Goal: Information Seeking & Learning: Learn about a topic

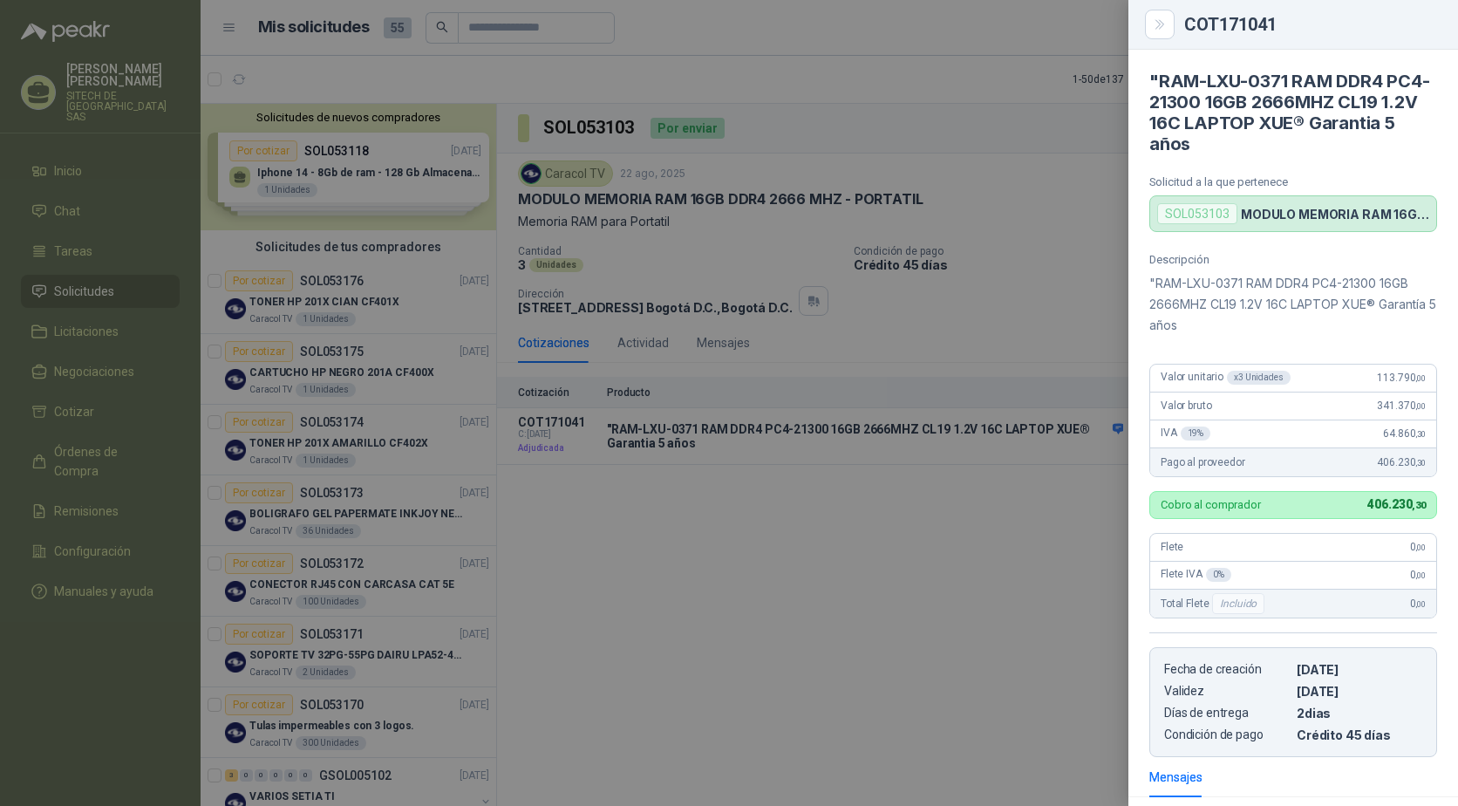
scroll to position [232, 0]
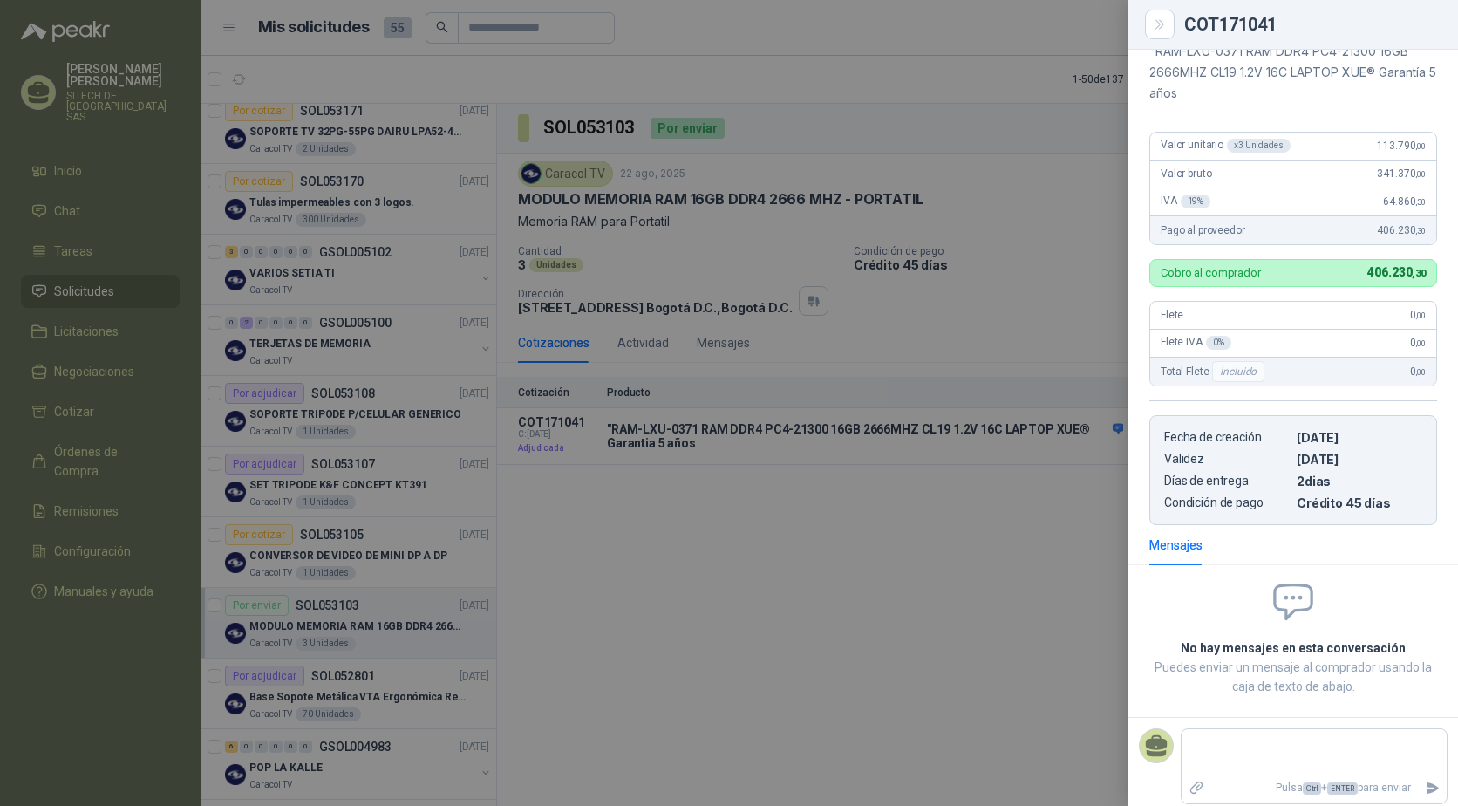
click at [890, 575] on div at bounding box center [729, 403] width 1458 height 806
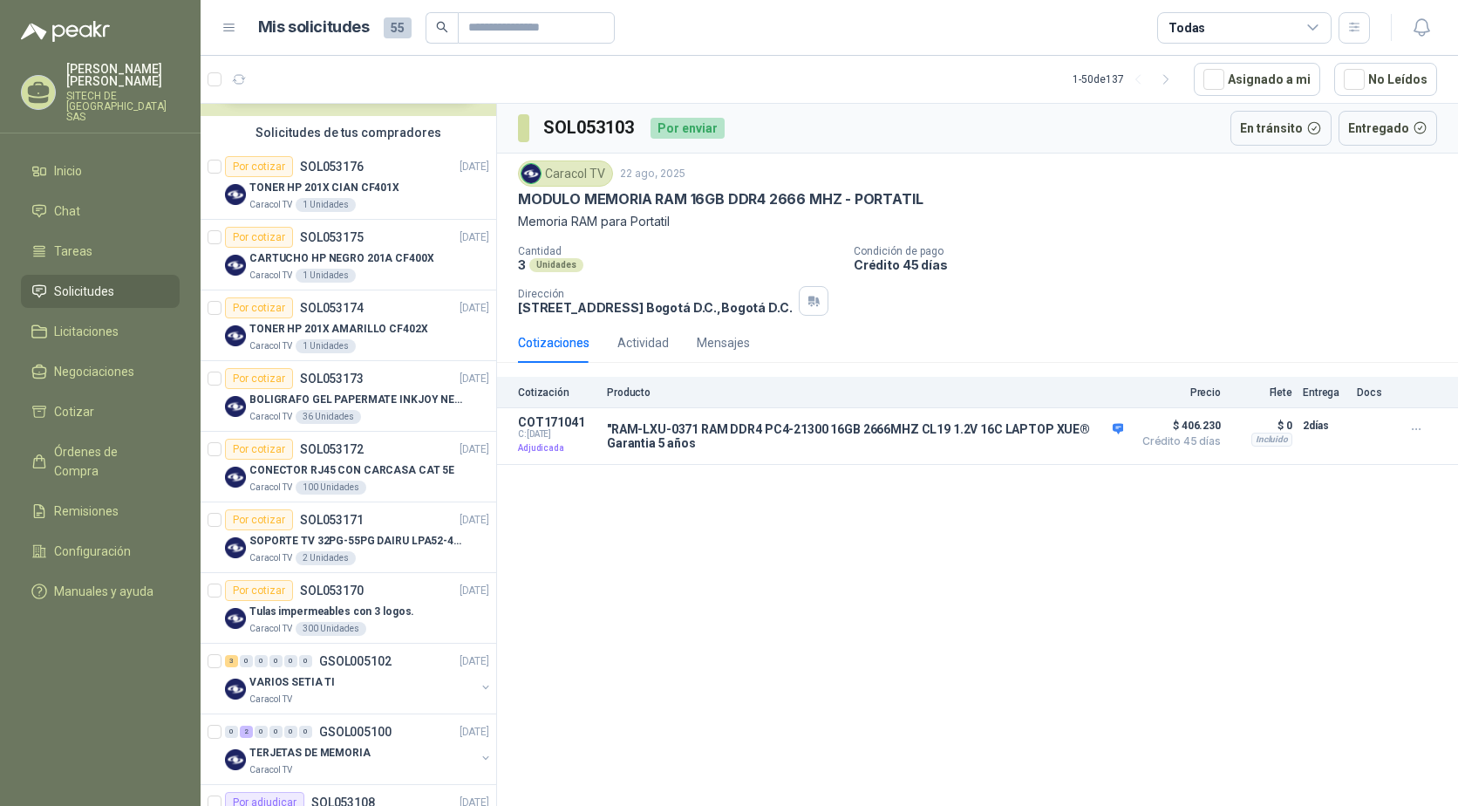
scroll to position [0, 0]
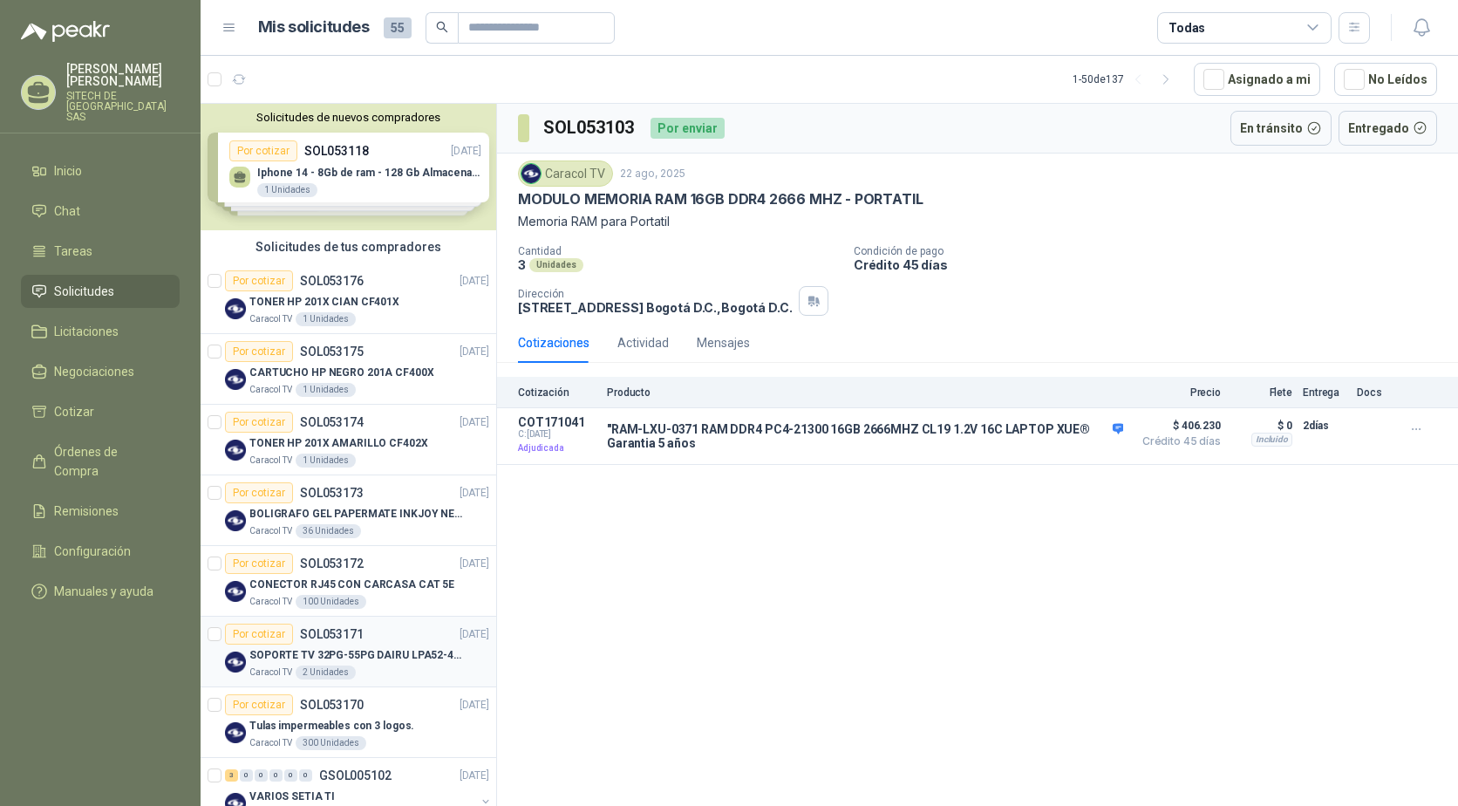
click at [325, 652] on p "SOPORTE TV 32PG-55PG DAIRU LPA52-446KIT2" at bounding box center [357, 655] width 217 height 17
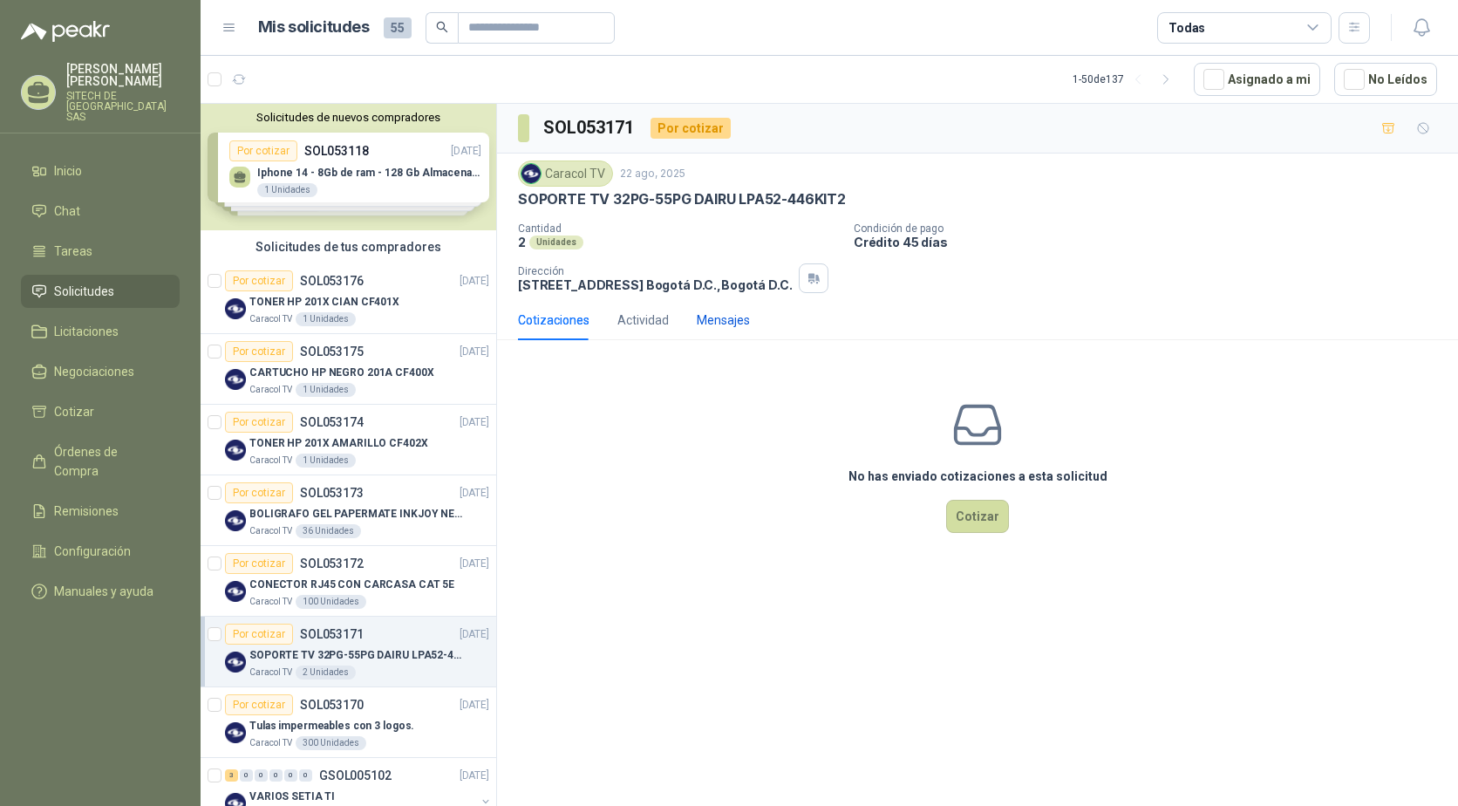
click at [720, 316] on div "Mensajes" at bounding box center [723, 319] width 53 height 19
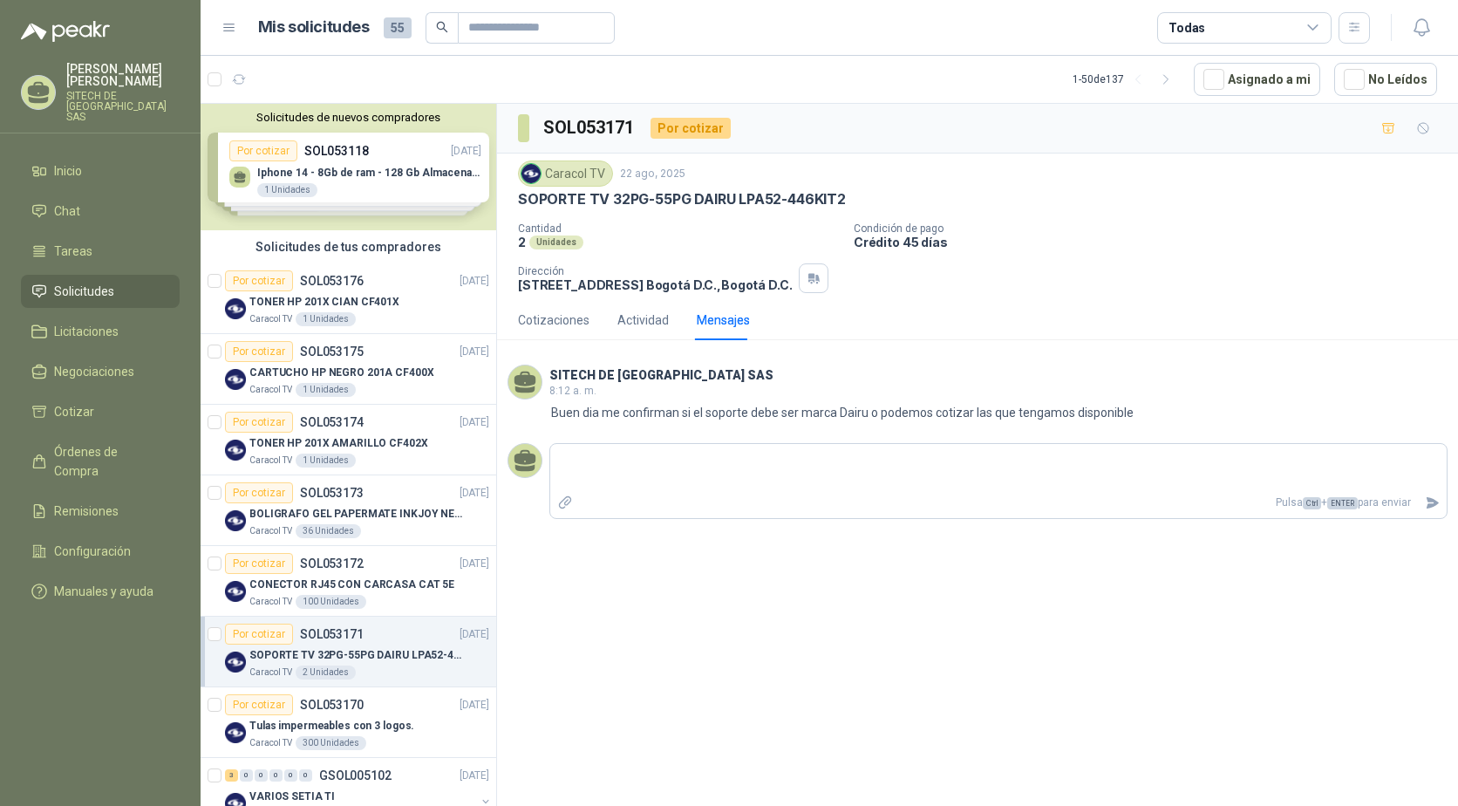
click at [666, 595] on div "SOL053171 Por cotizar Caracol TV [DATE] SOPORTE TV 32PG-55PG DAIRU LPA52-446KIT…" at bounding box center [977, 458] width 961 height 708
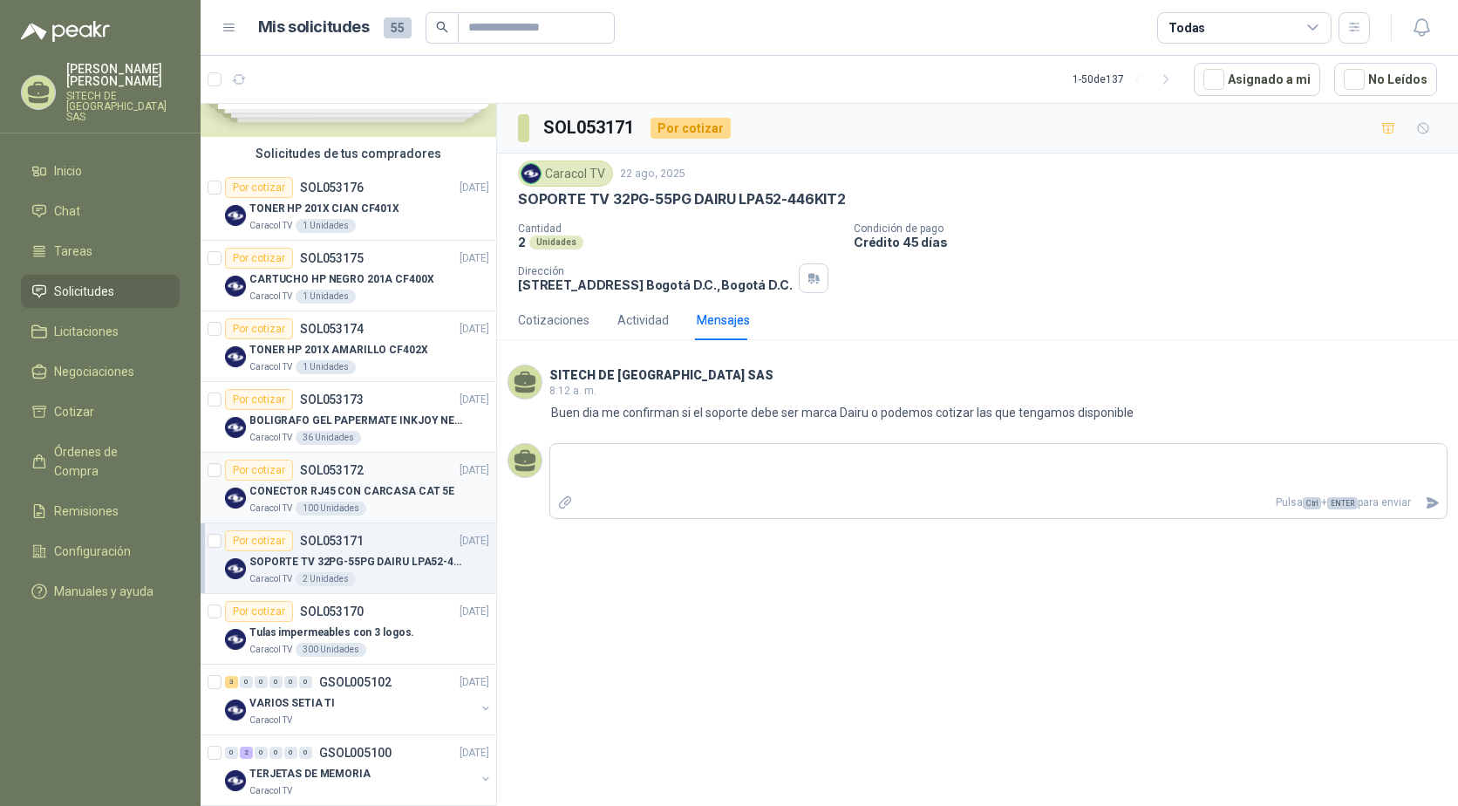
scroll to position [174, 0]
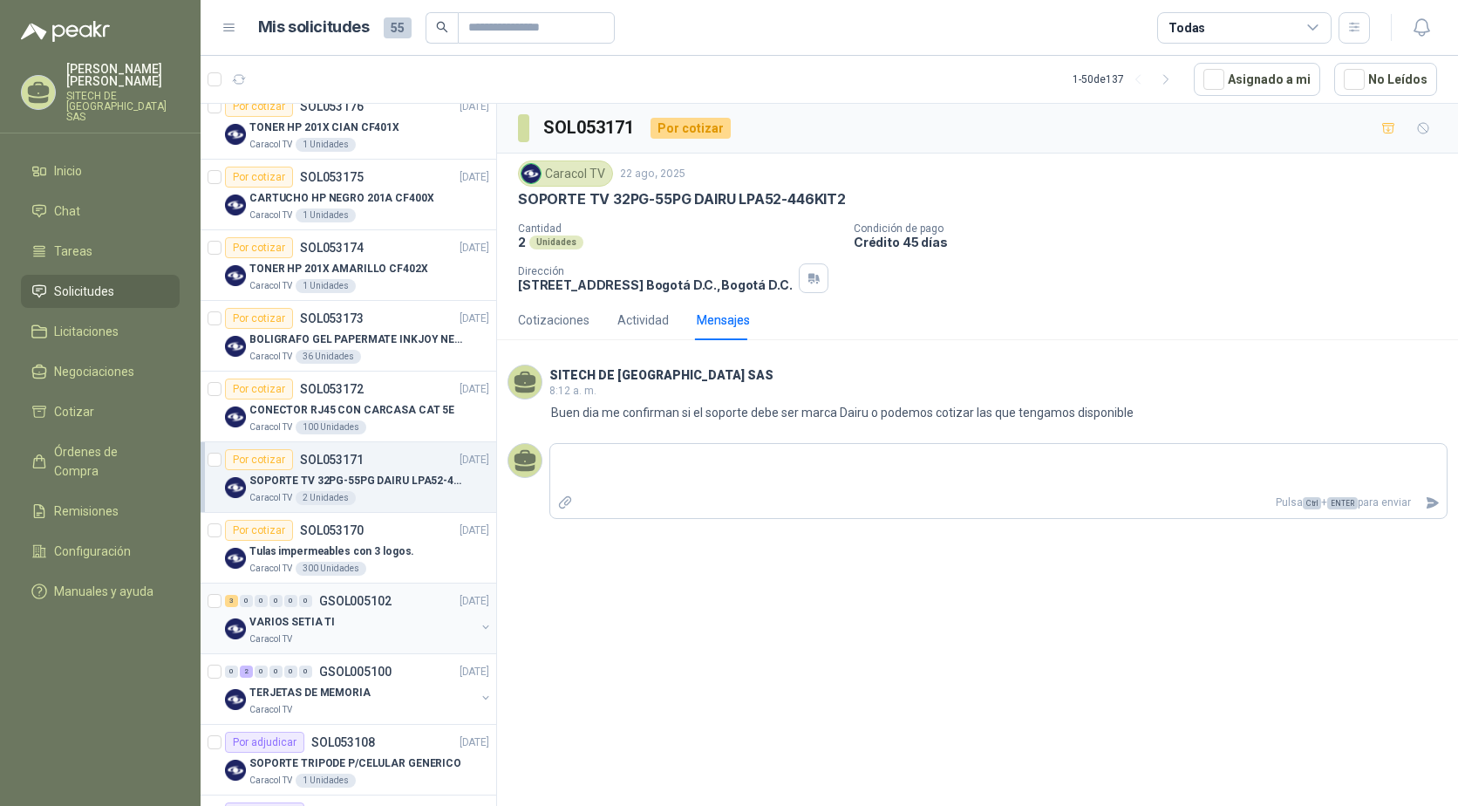
click at [312, 635] on div "Caracol TV" at bounding box center [362, 639] width 226 height 14
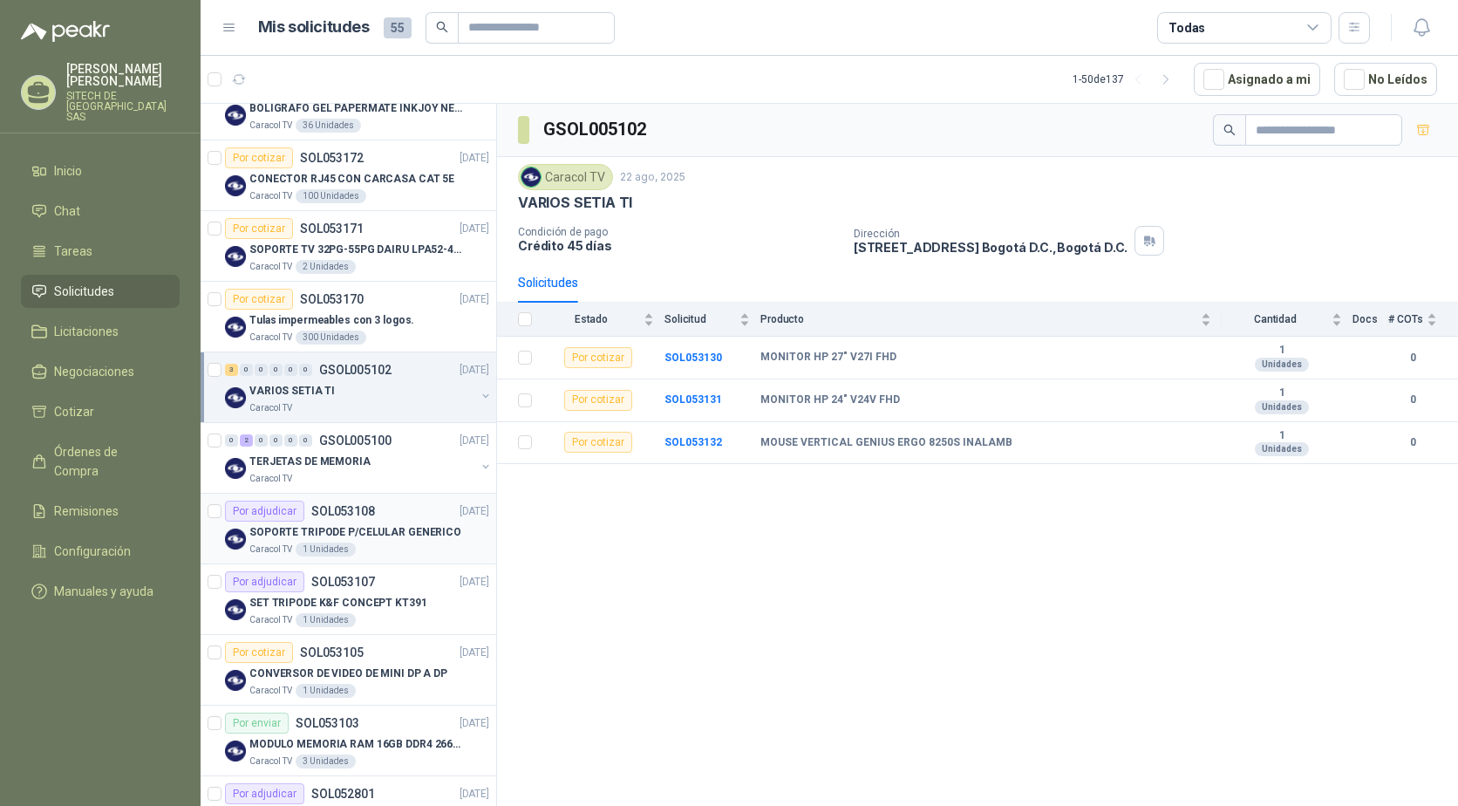
scroll to position [436, 0]
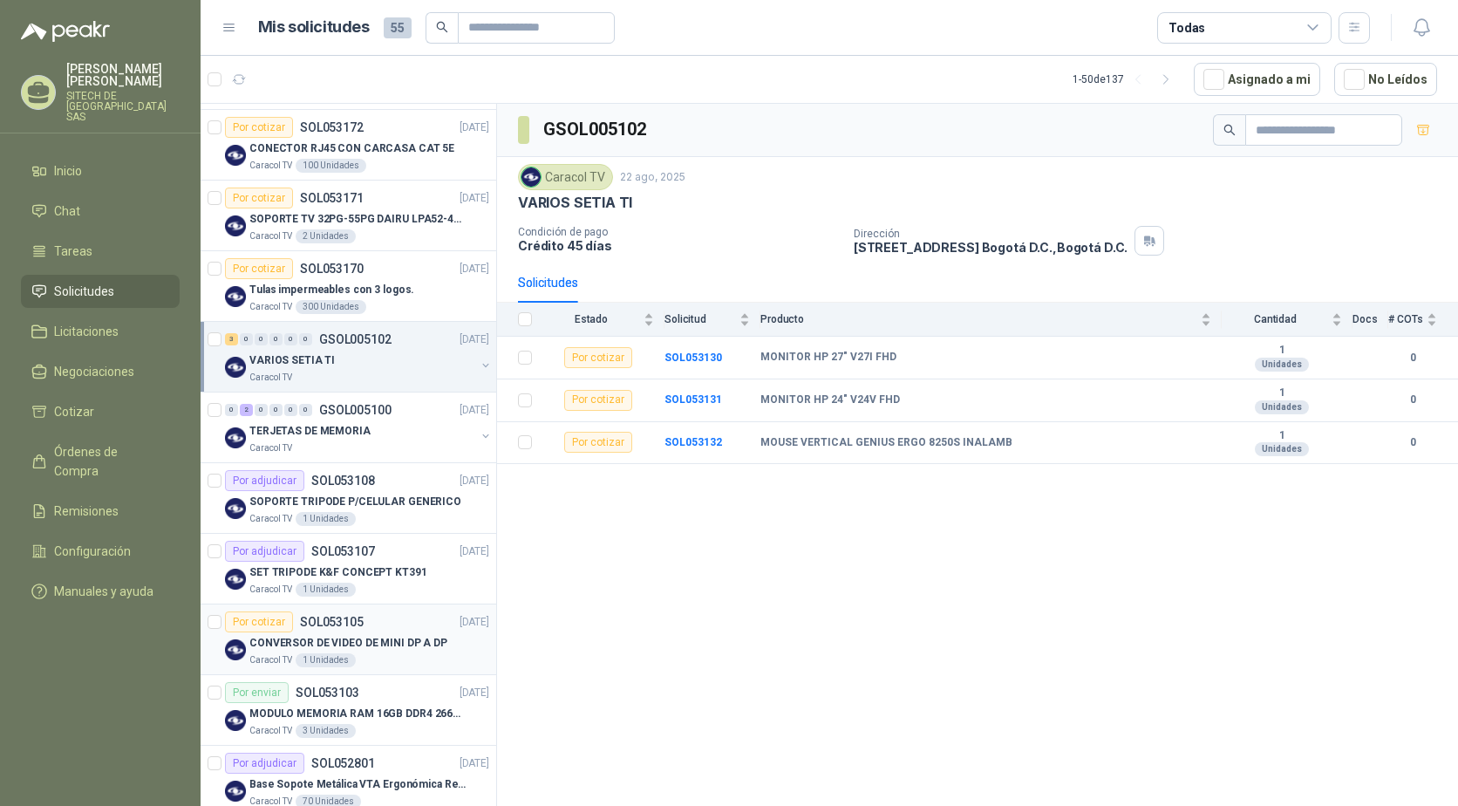
click at [285, 651] on div "CONVERSOR DE VIDEO DE MINI DP A DP" at bounding box center [369, 642] width 240 height 21
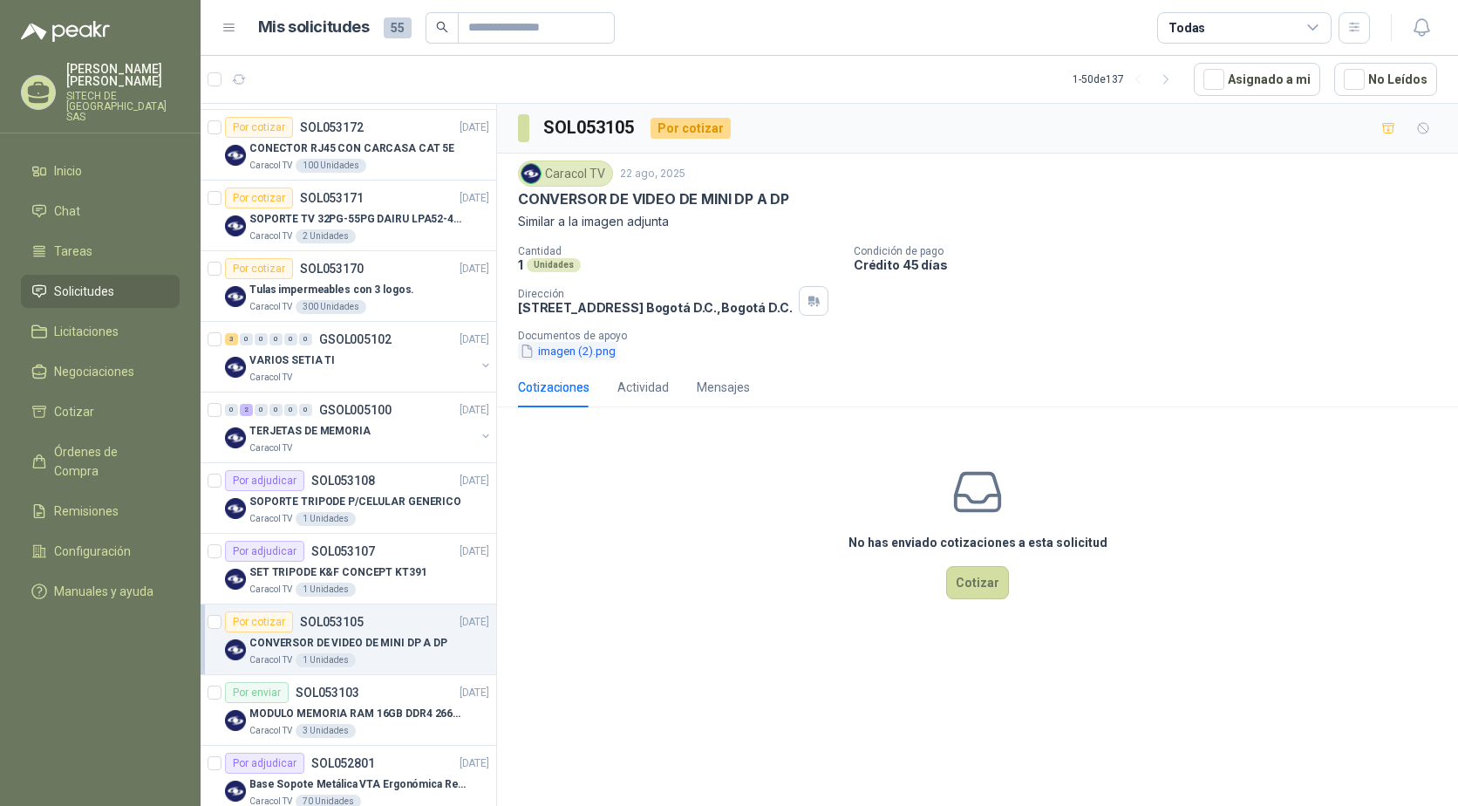
click at [581, 351] on button "imagen (2).png" at bounding box center [567, 351] width 99 height 18
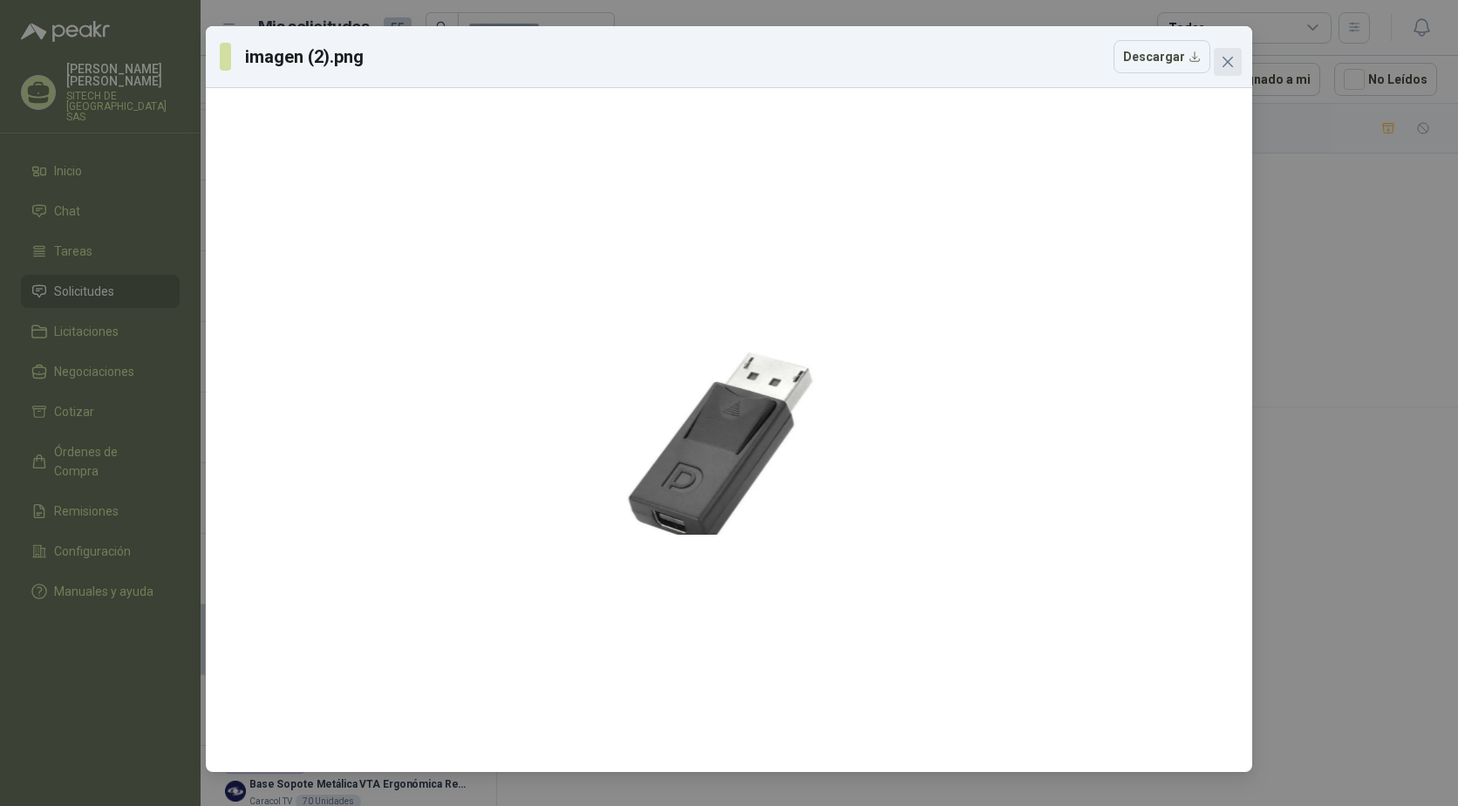
click at [1229, 59] on icon "close" at bounding box center [1227, 62] width 10 height 10
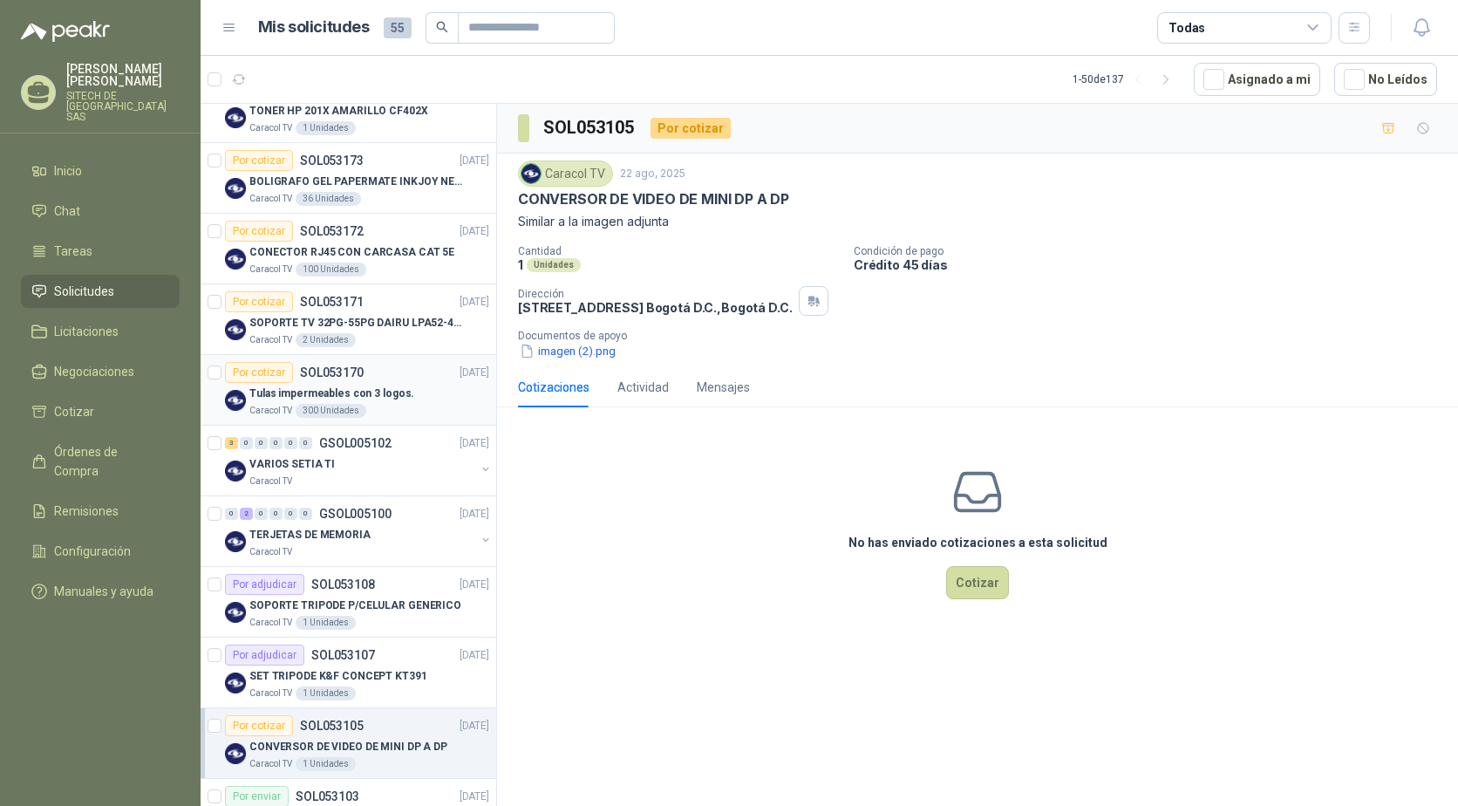
scroll to position [349, 0]
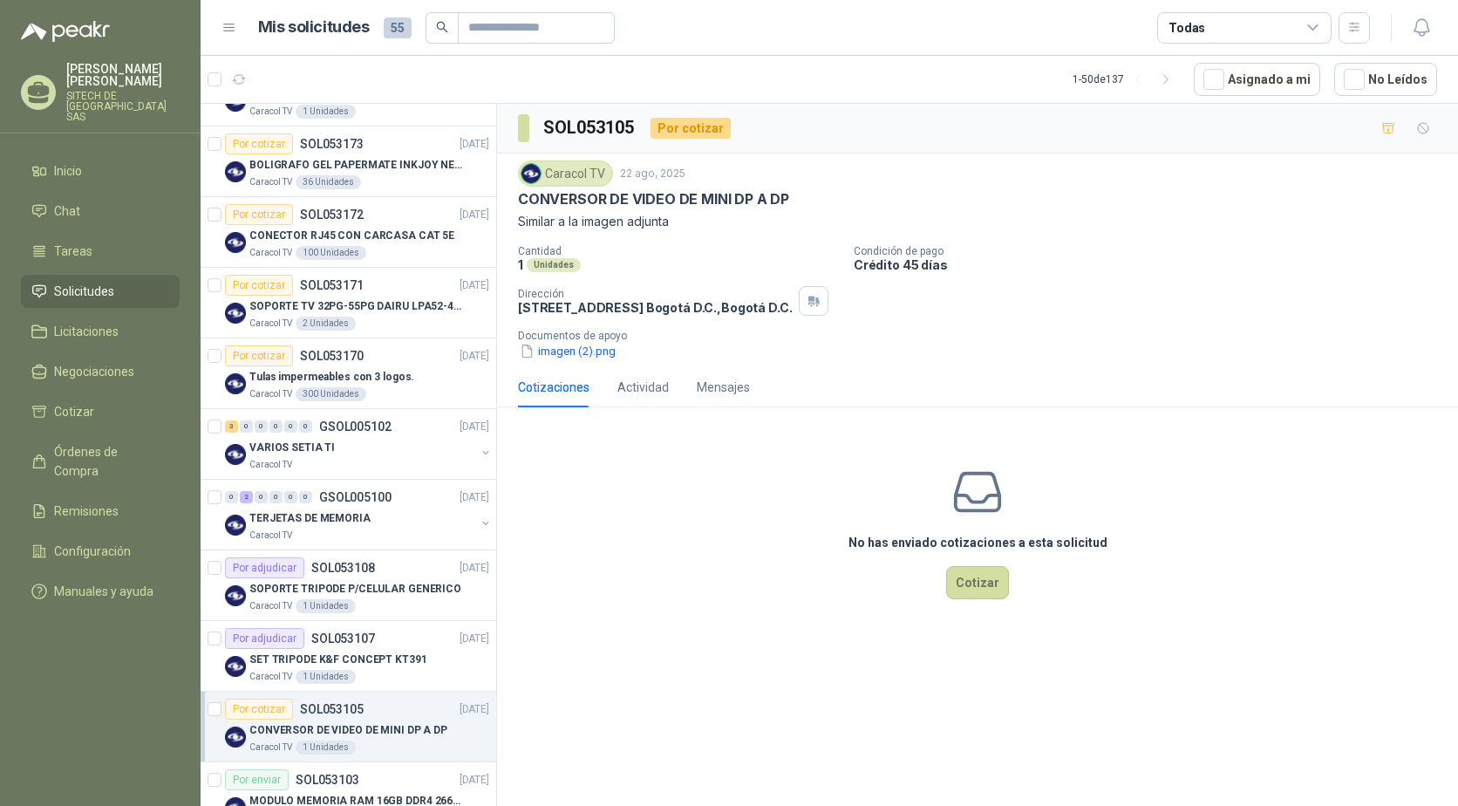
click at [282, 716] on div "Por cotizar" at bounding box center [259, 708] width 68 height 21
click at [230, 424] on div "3" at bounding box center [231, 426] width 13 height 12
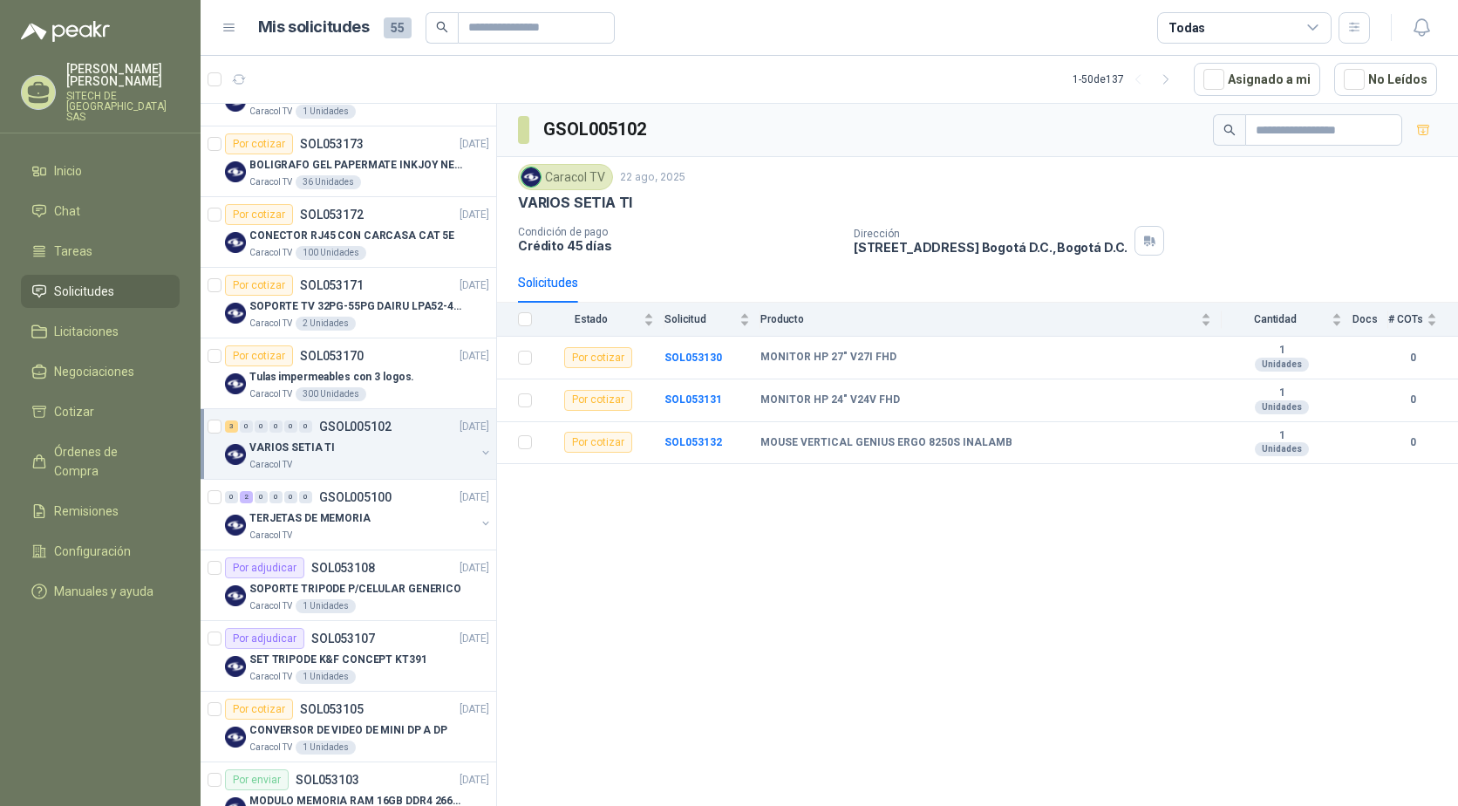
scroll to position [174, 0]
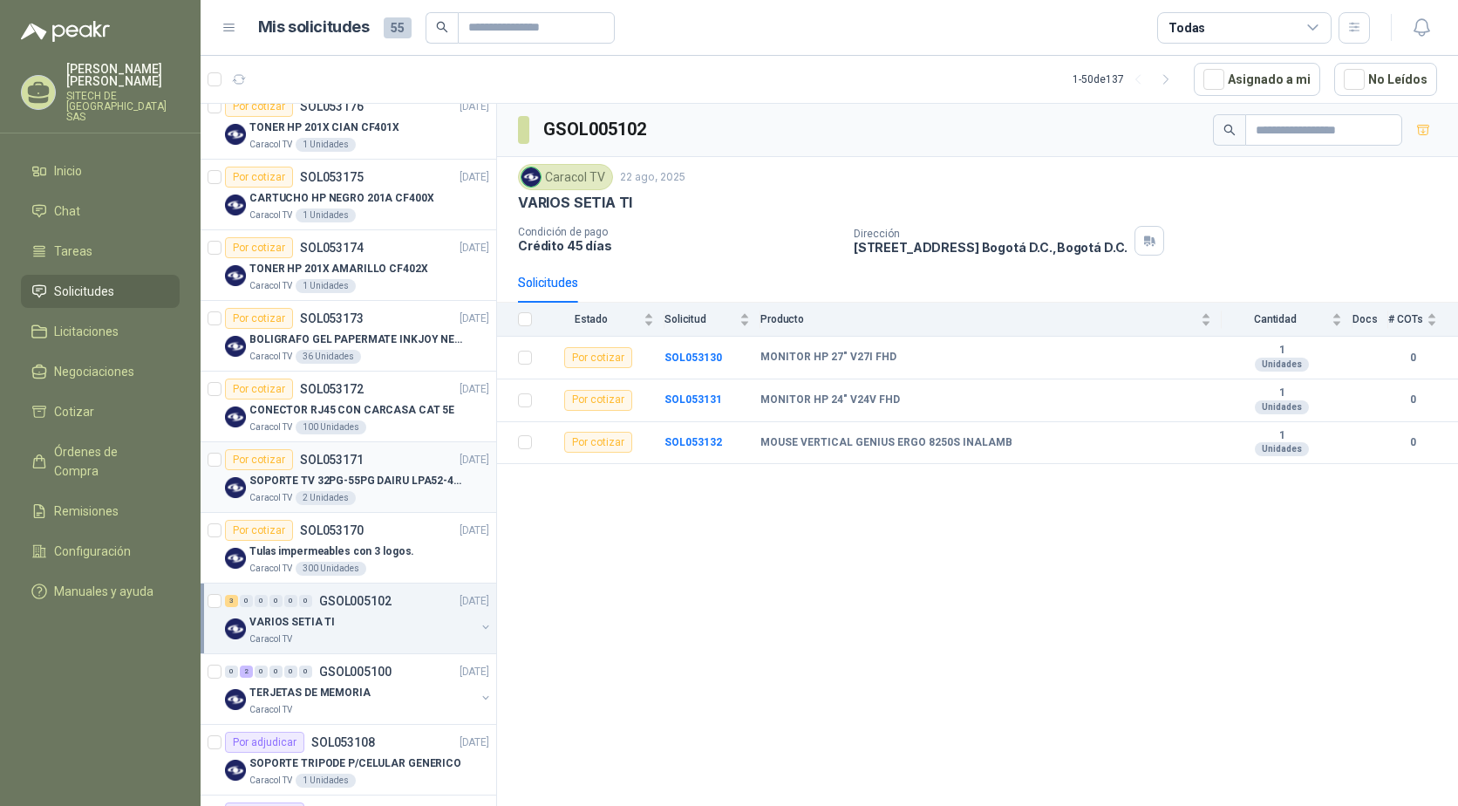
click at [320, 481] on p "SOPORTE TV 32PG-55PG DAIRU LPA52-446KIT2" at bounding box center [357, 481] width 217 height 17
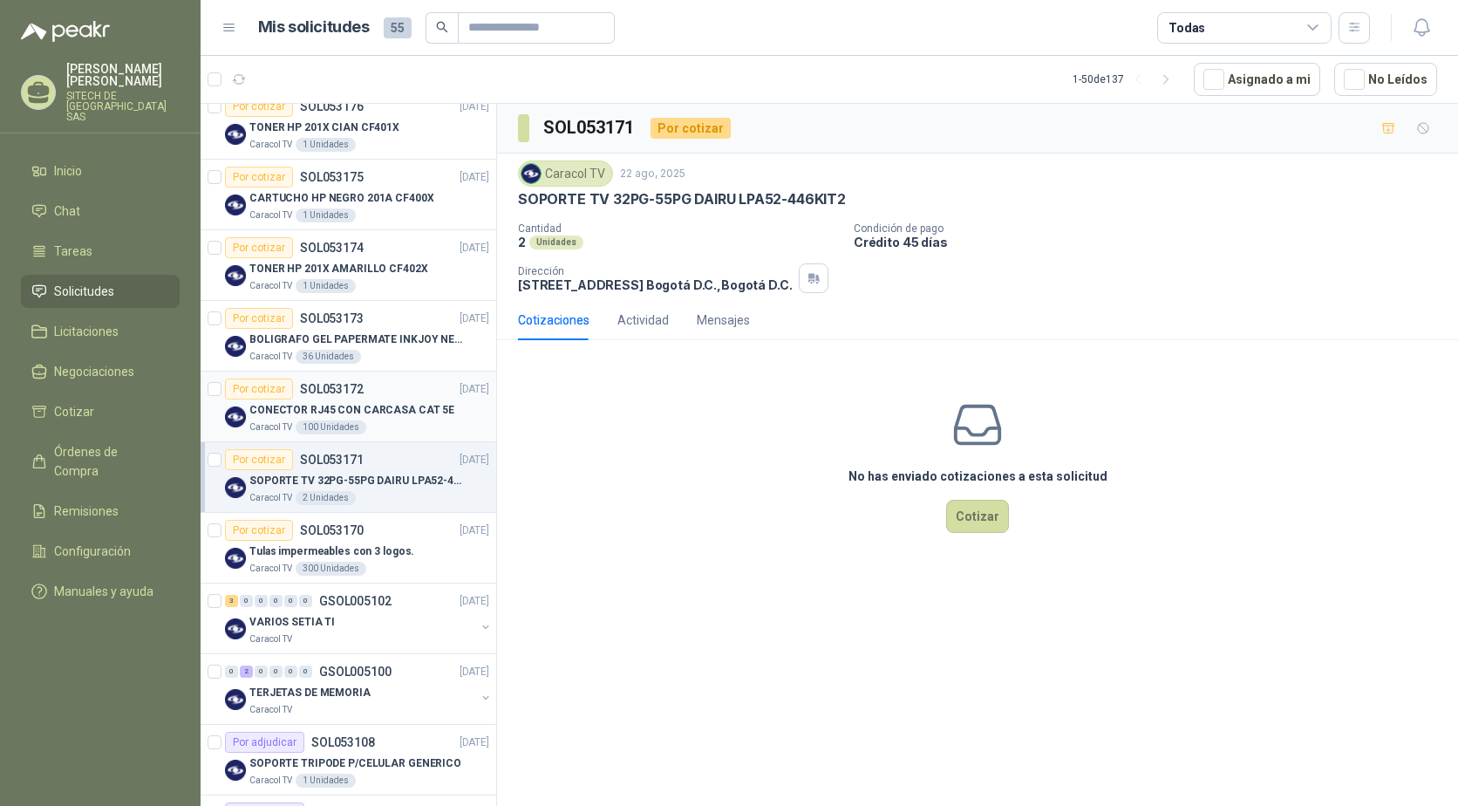
click at [384, 424] on div "Caracol TV 100 Unidades" at bounding box center [369, 427] width 240 height 14
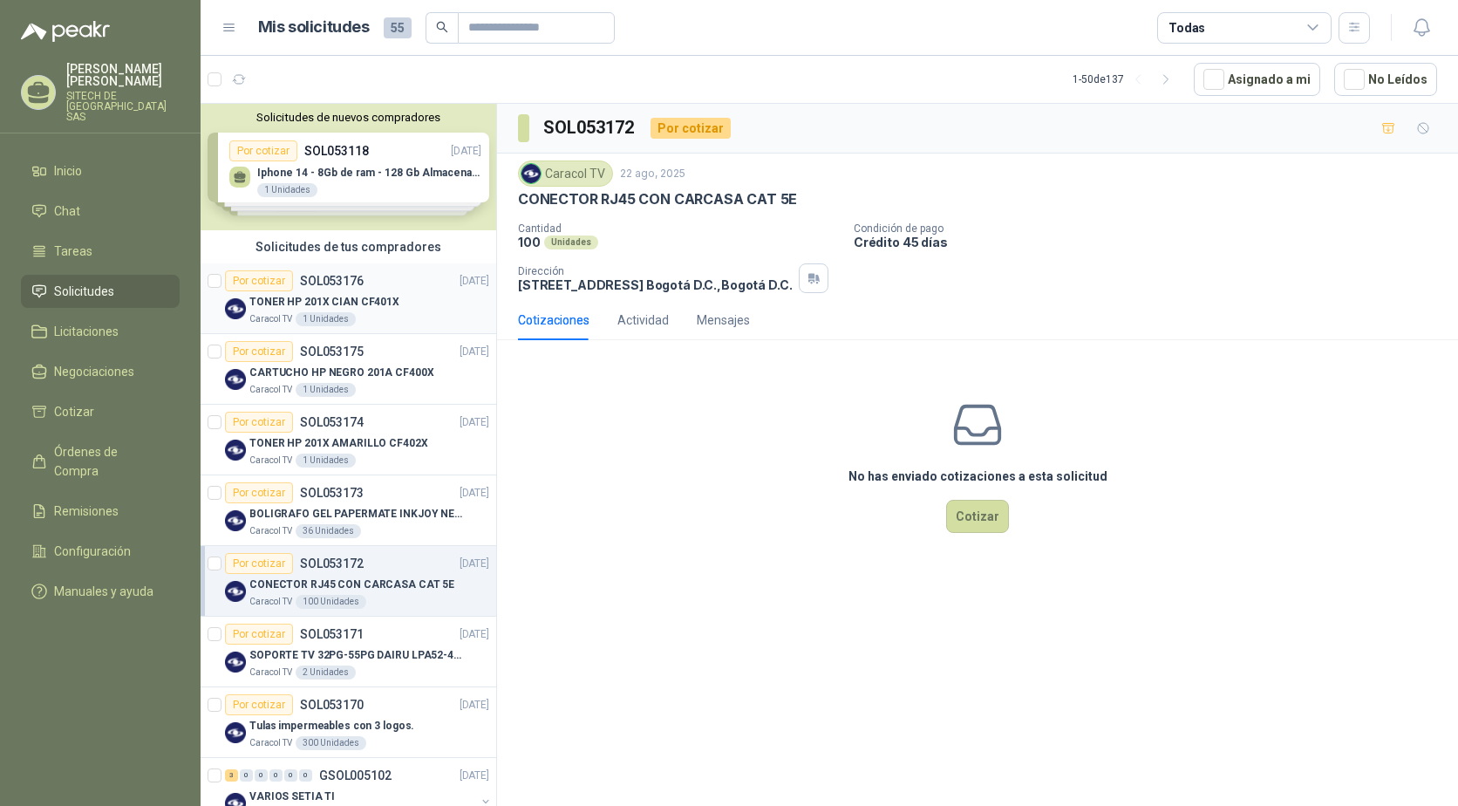
click at [365, 309] on p "TONER HP 201X CIAN CF401X" at bounding box center [324, 302] width 150 height 17
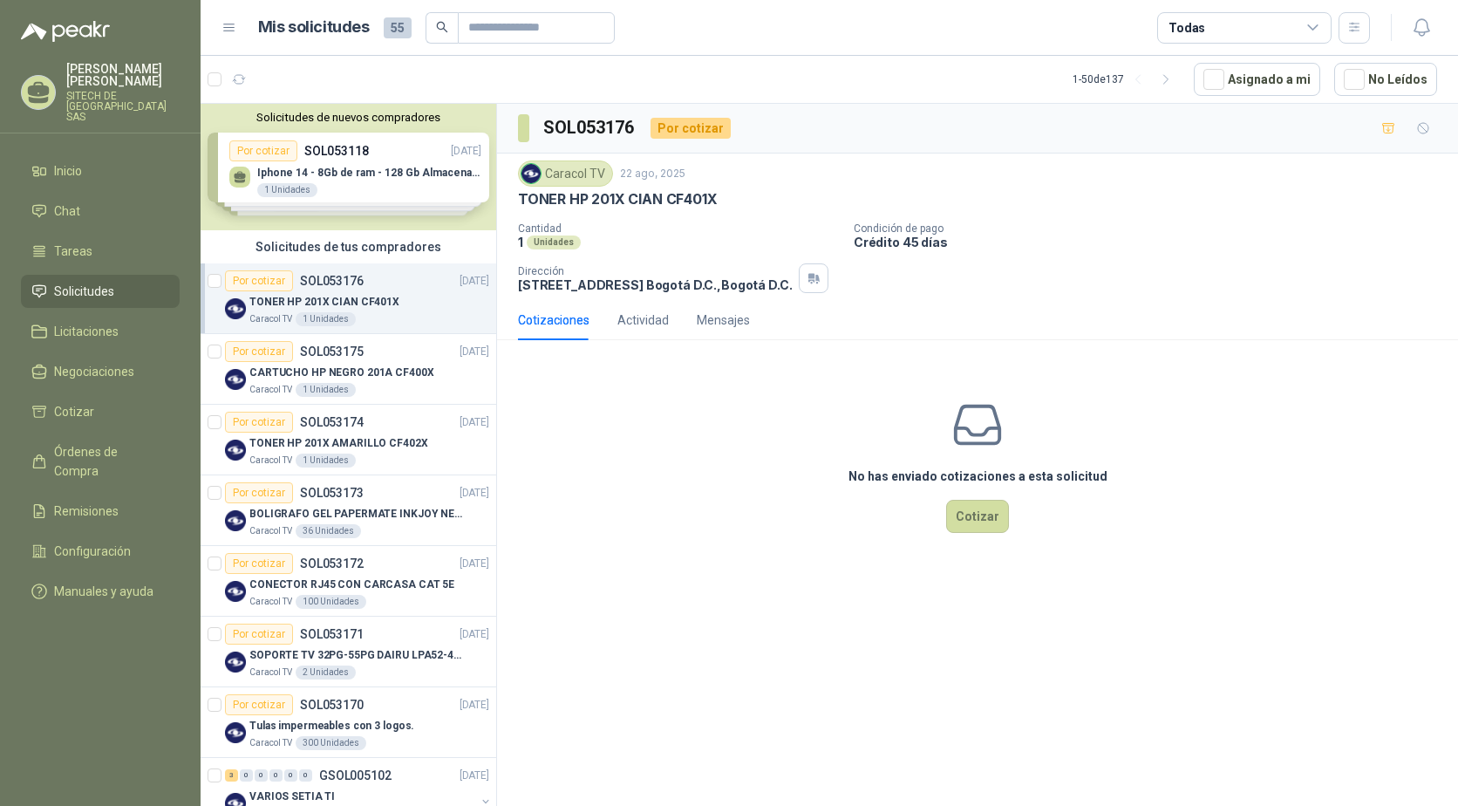
click at [599, 199] on p "TONER HP 201X CIAN CF401X" at bounding box center [618, 199] width 200 height 18
copy p "TONER HP 201X CIAN CF401X"
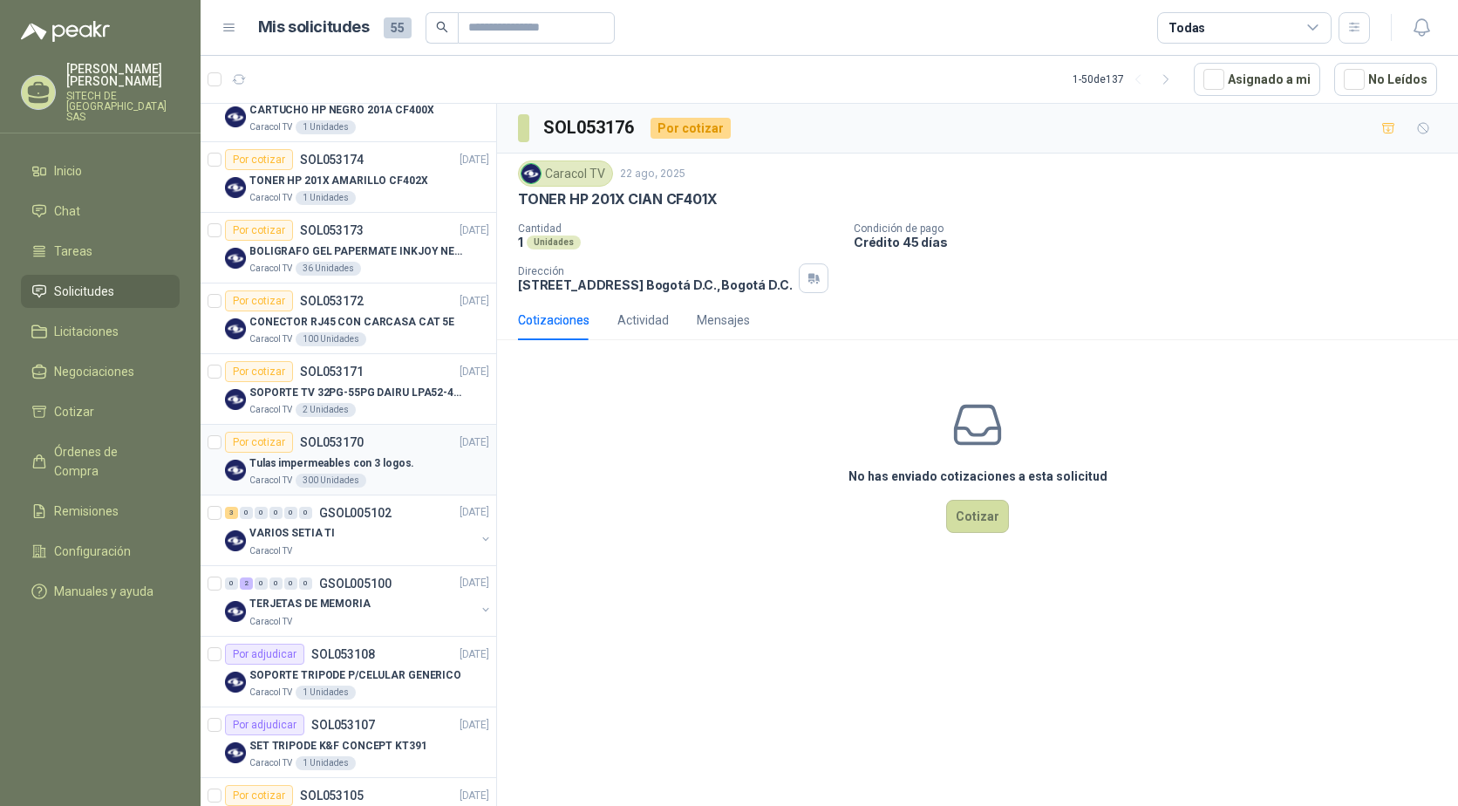
scroll to position [262, 0]
click at [229, 516] on div "3" at bounding box center [231, 513] width 13 height 12
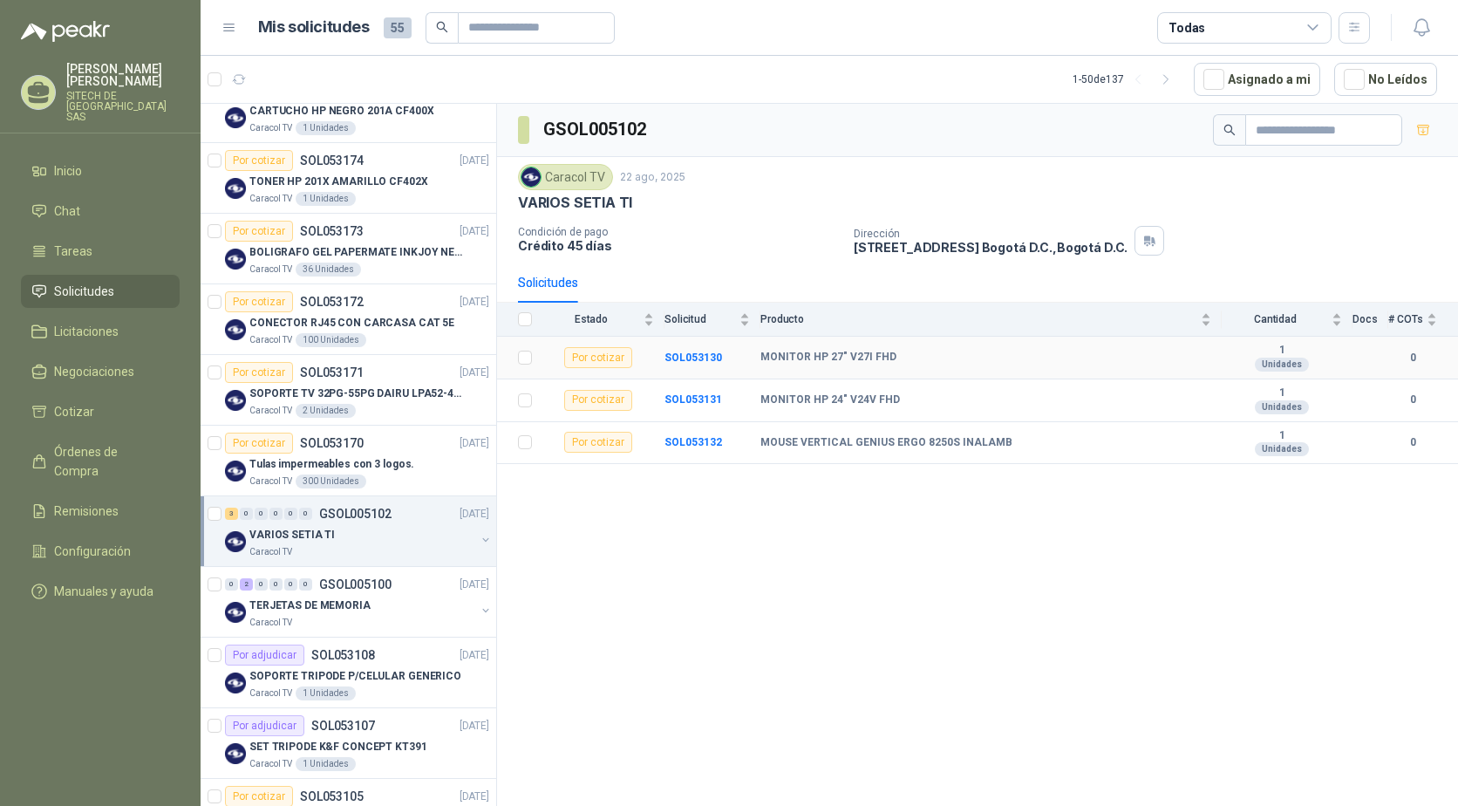
click at [696, 364] on td "SOL053130" at bounding box center [712, 358] width 96 height 43
click at [704, 347] on td "SOL053130" at bounding box center [712, 358] width 96 height 43
click at [708, 353] on b "SOL053130" at bounding box center [693, 357] width 58 height 12
